Goal: Transaction & Acquisition: Purchase product/service

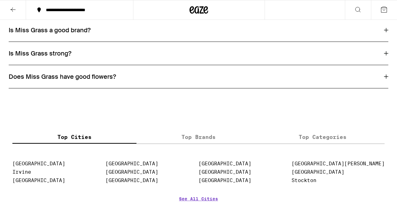
scroll to position [803, 0]
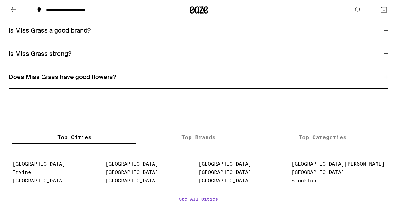
click at [73, 58] on div "Is Miss Grass strong?" at bounding box center [198, 54] width 379 height 8
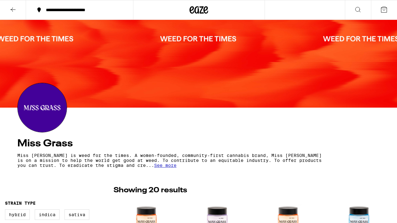
scroll to position [0, 0]
click at [95, 10] on div "**********" at bounding box center [83, 10] width 81 height 4
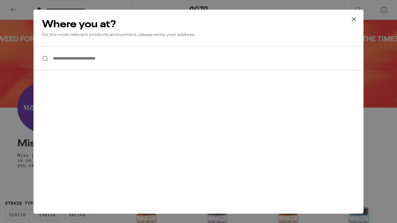
click at [71, 62] on input "**********" at bounding box center [198, 58] width 330 height 24
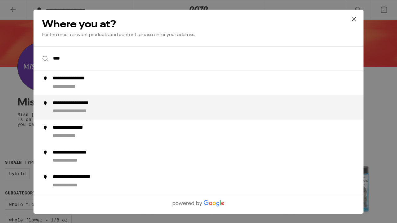
scroll to position [41, 0]
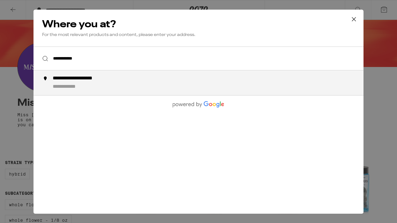
click at [81, 80] on div "**********" at bounding box center [86, 78] width 67 height 7
type input "**********"
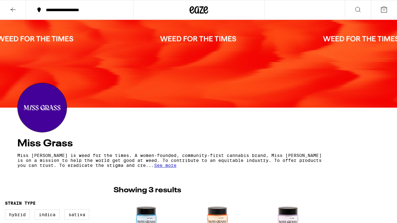
scroll to position [0, 0]
click at [383, 10] on icon at bounding box center [383, 9] width 7 height 7
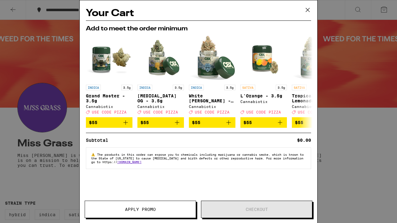
click at [305, 11] on icon at bounding box center [307, 9] width 9 height 9
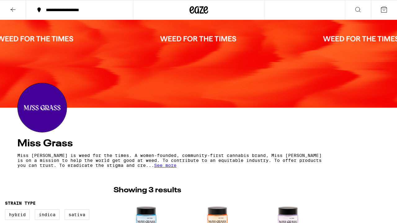
click at [12, 9] on icon at bounding box center [13, 9] width 5 height 4
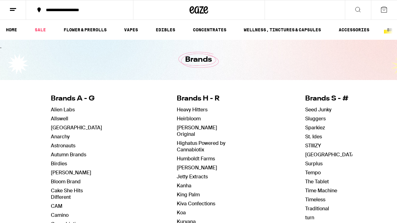
click at [13, 10] on line at bounding box center [12, 10] width 5 height 0
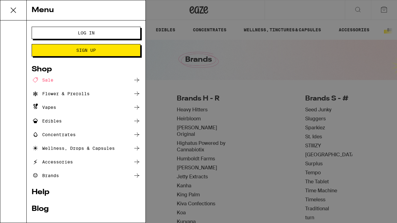
click at [82, 33] on span "Log In" at bounding box center [86, 33] width 17 height 4
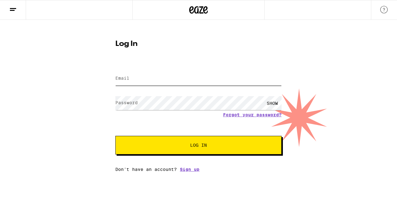
type input "[EMAIL_ADDRESS][DOMAIN_NAME]"
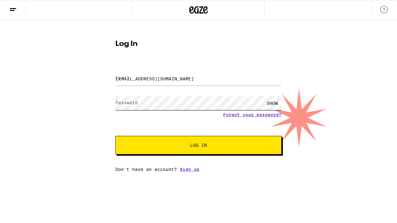
click at [198, 146] on button "Log In" at bounding box center [198, 145] width 166 height 19
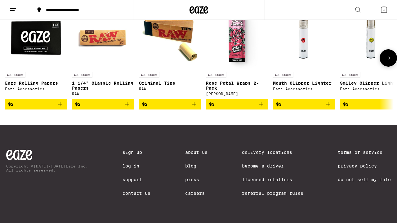
scroll to position [2467, 0]
click at [388, 58] on icon at bounding box center [387, 57] width 7 height 7
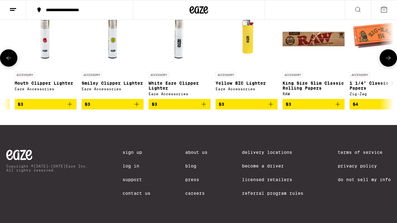
scroll to position [0, 319]
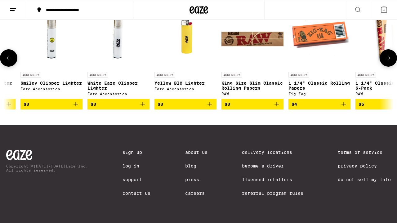
click at [387, 59] on icon at bounding box center [387, 57] width 7 height 7
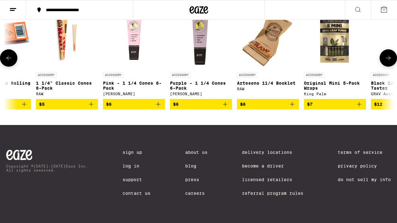
click at [384, 60] on button at bounding box center [387, 57] width 17 height 17
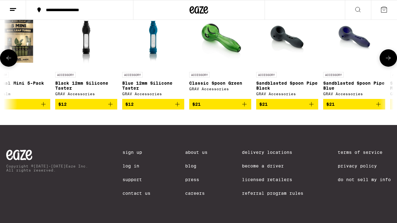
scroll to position [0, 958]
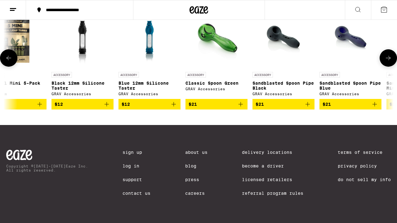
click at [388, 57] on icon at bounding box center [387, 57] width 7 height 7
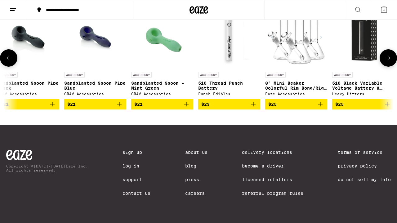
scroll to position [0, 1277]
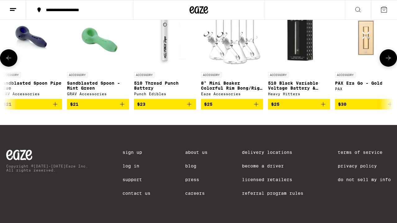
click at [387, 57] on icon at bounding box center [387, 57] width 7 height 7
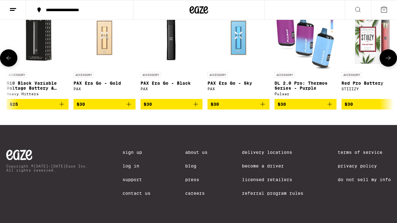
scroll to position [0, 1596]
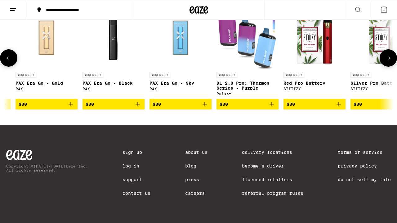
click at [387, 58] on icon at bounding box center [387, 57] width 7 height 7
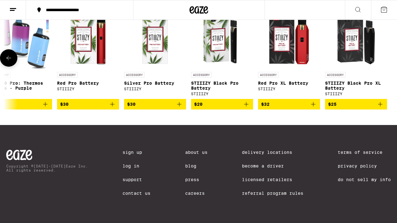
click at [387, 59] on div at bounding box center [387, 57] width 17 height 17
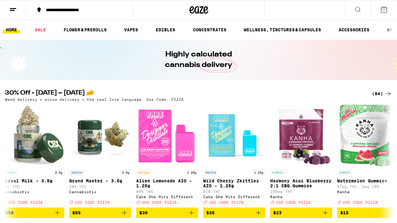
scroll to position [0, 0]
